Goal: Task Accomplishment & Management: Use online tool/utility

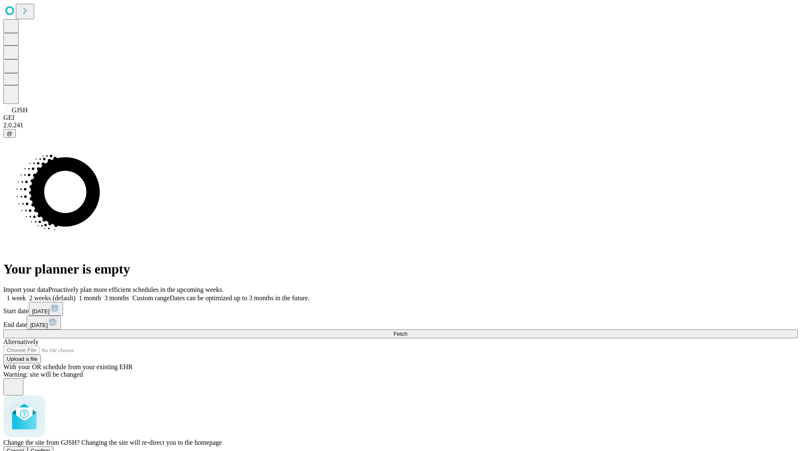
click at [51, 447] on span "Confirm" at bounding box center [41, 450] width 20 height 6
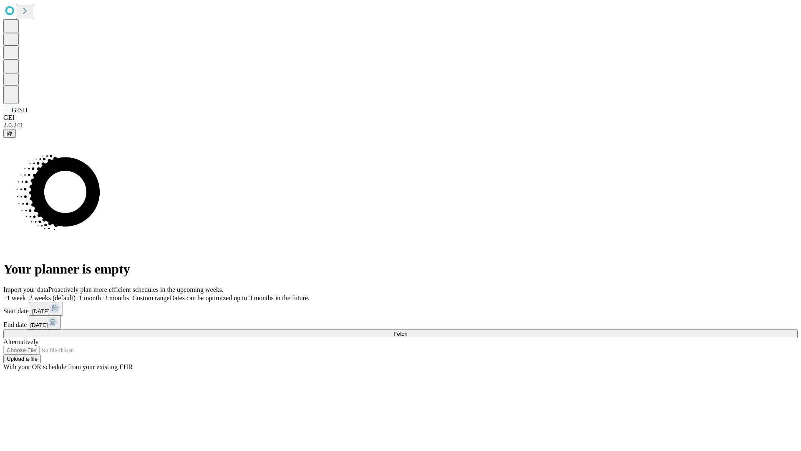
click at [101, 294] on label "1 month" at bounding box center [88, 297] width 25 height 7
click at [407, 331] on span "Fetch" at bounding box center [401, 334] width 14 height 6
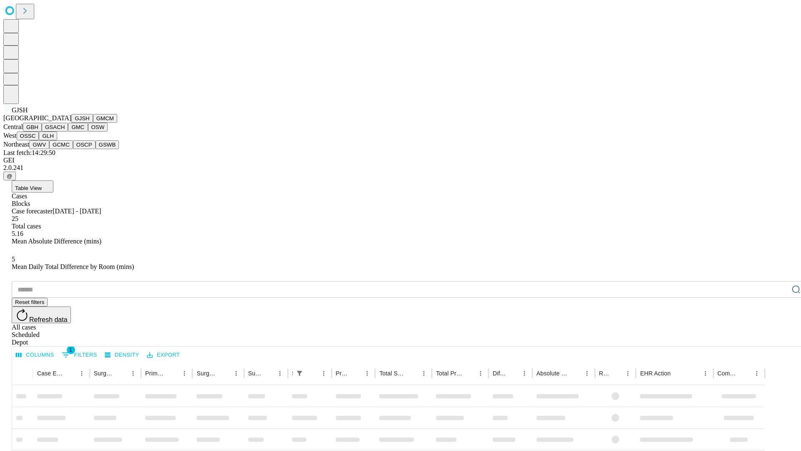
click at [93, 123] on button "GMCM" at bounding box center [105, 118] width 24 height 9
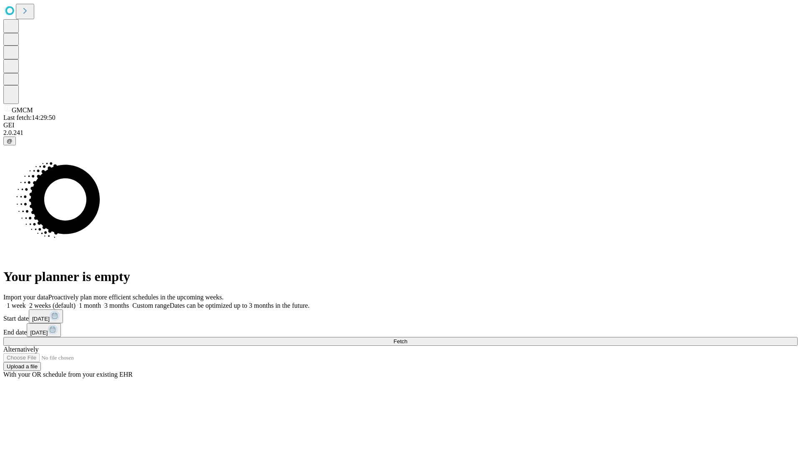
click at [101, 302] on label "1 month" at bounding box center [88, 305] width 25 height 7
click at [407, 338] on span "Fetch" at bounding box center [401, 341] width 14 height 6
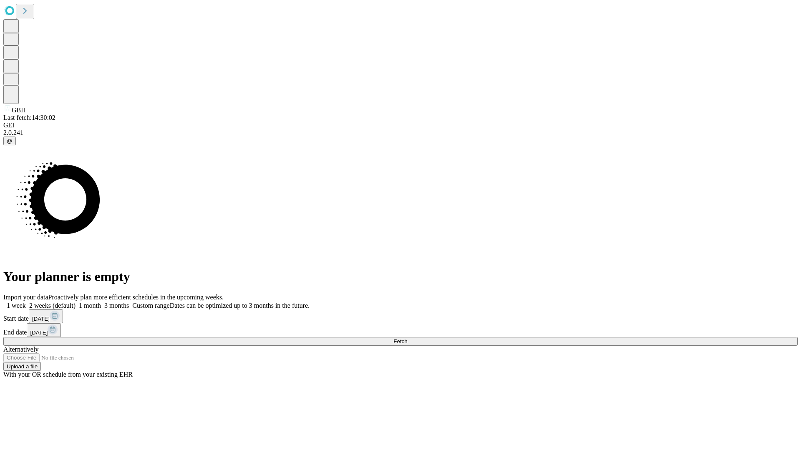
click at [101, 302] on label "1 month" at bounding box center [88, 305] width 25 height 7
click at [407, 338] on span "Fetch" at bounding box center [401, 341] width 14 height 6
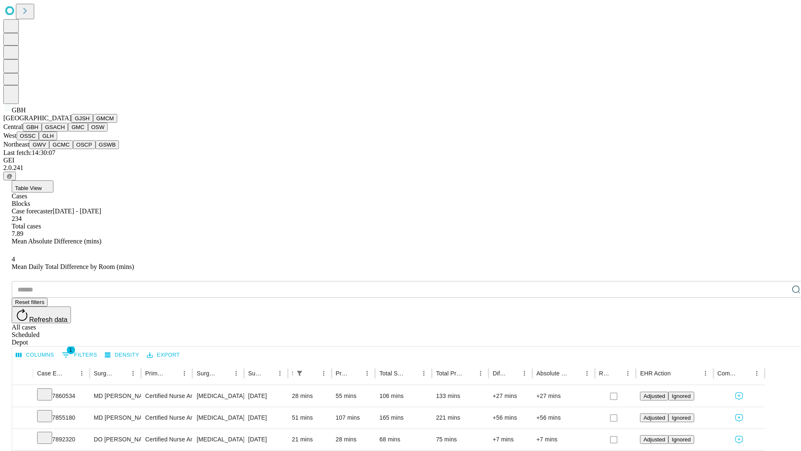
click at [65, 131] on button "GSACH" at bounding box center [55, 127] width 26 height 9
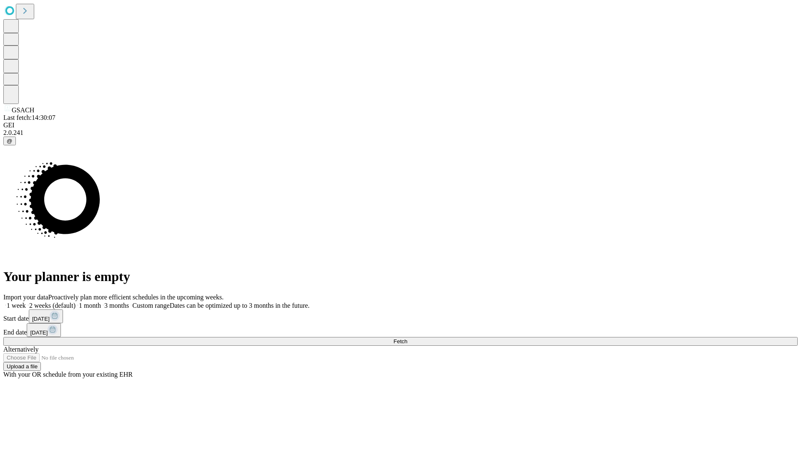
click at [101, 302] on label "1 month" at bounding box center [88, 305] width 25 height 7
click at [407, 338] on span "Fetch" at bounding box center [401, 341] width 14 height 6
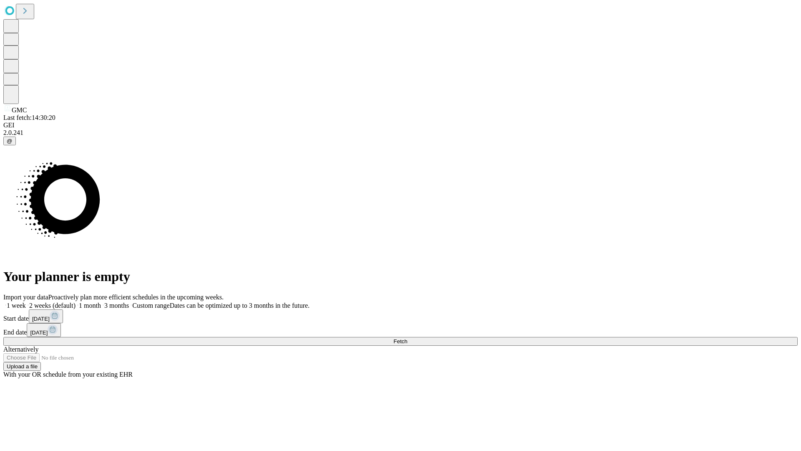
click at [101, 302] on label "1 month" at bounding box center [88, 305] width 25 height 7
click at [407, 338] on span "Fetch" at bounding box center [401, 341] width 14 height 6
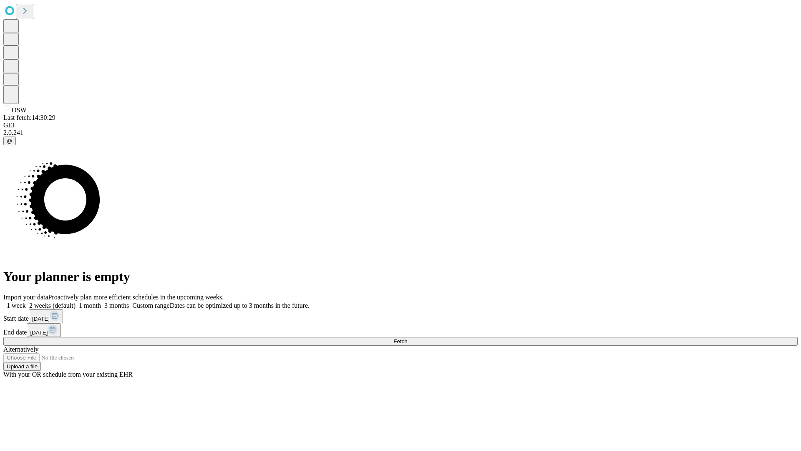
click at [407, 338] on span "Fetch" at bounding box center [401, 341] width 14 height 6
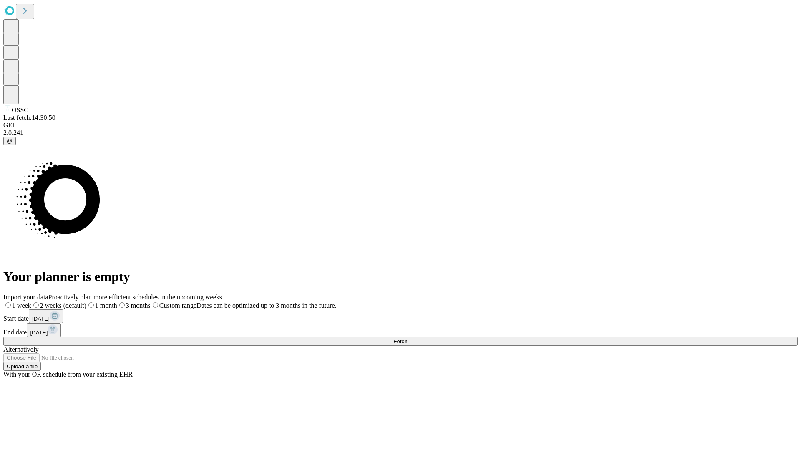
click at [117, 302] on label "1 month" at bounding box center [101, 305] width 31 height 7
click at [407, 338] on span "Fetch" at bounding box center [401, 341] width 14 height 6
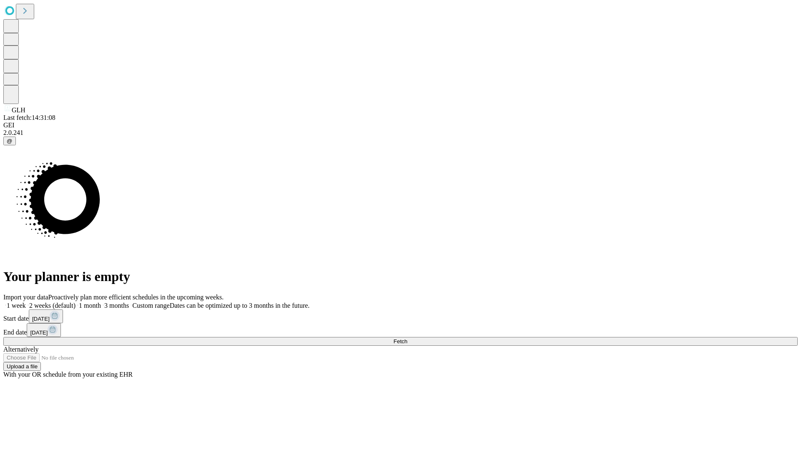
click at [101, 302] on label "1 month" at bounding box center [88, 305] width 25 height 7
click at [407, 338] on span "Fetch" at bounding box center [401, 341] width 14 height 6
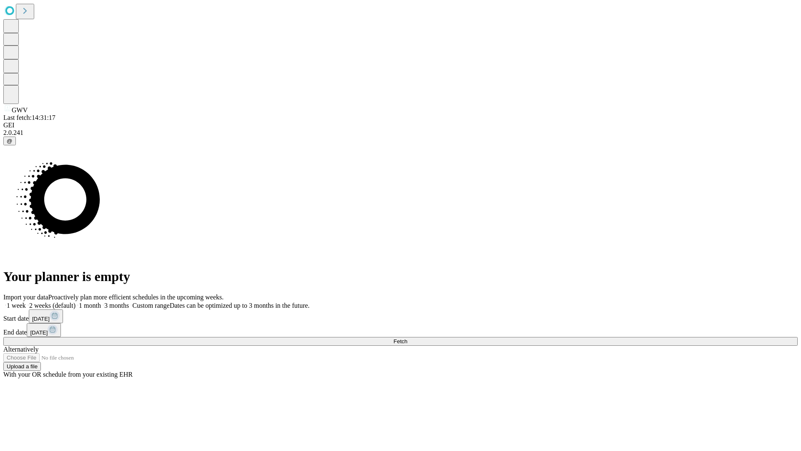
click at [101, 302] on label "1 month" at bounding box center [88, 305] width 25 height 7
click at [407, 338] on span "Fetch" at bounding box center [401, 341] width 14 height 6
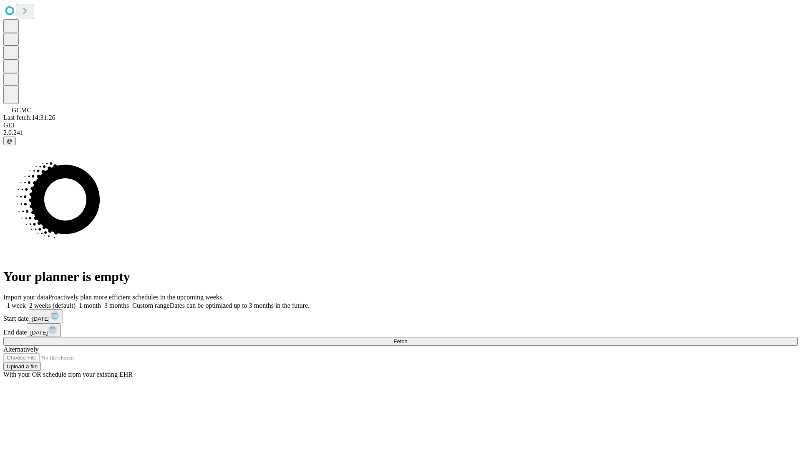
click at [407, 338] on span "Fetch" at bounding box center [401, 341] width 14 height 6
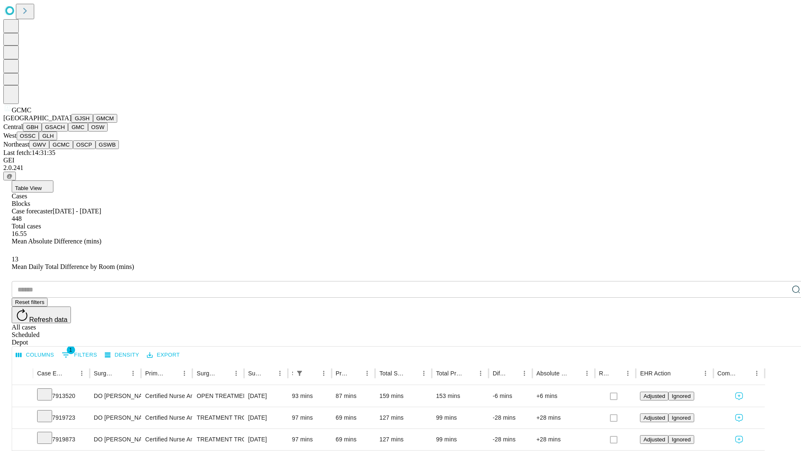
click at [73, 149] on button "OSCP" at bounding box center [84, 144] width 23 height 9
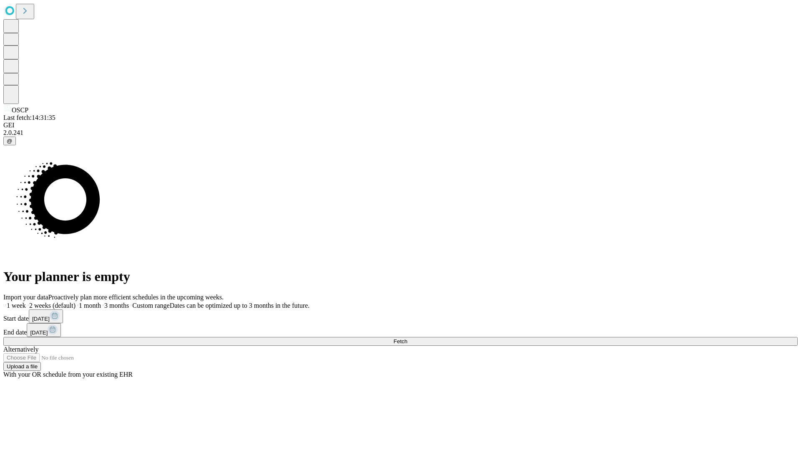
click at [101, 302] on label "1 month" at bounding box center [88, 305] width 25 height 7
click at [407, 338] on span "Fetch" at bounding box center [401, 341] width 14 height 6
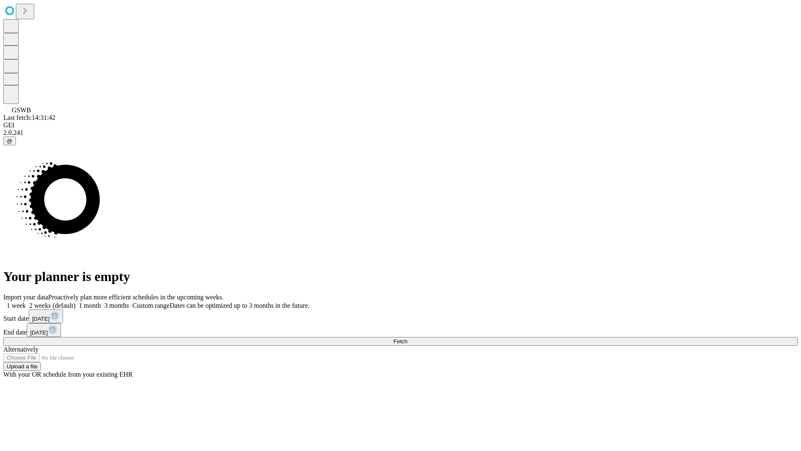
click at [407, 338] on span "Fetch" at bounding box center [401, 341] width 14 height 6
